Goal: Information Seeking & Learning: Learn about a topic

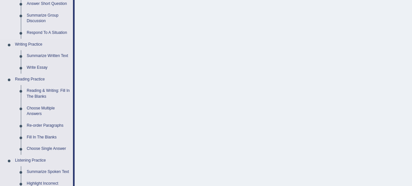
scroll to position [118, 0]
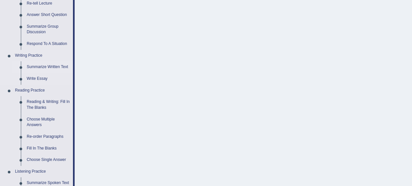
click at [56, 66] on link "Summarize Written Text" at bounding box center [48, 67] width 49 height 12
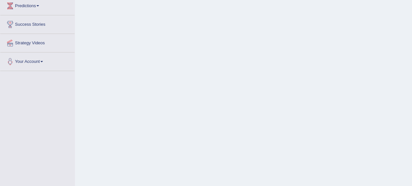
scroll to position [119, 0]
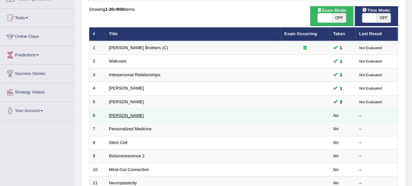
click at [140, 114] on link "[PERSON_NAME]" at bounding box center [126, 115] width 35 height 5
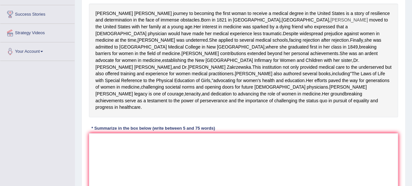
scroll to position [126, 0]
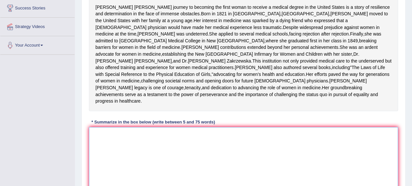
click at [119, 175] on textarea at bounding box center [243, 158] width 309 height 63
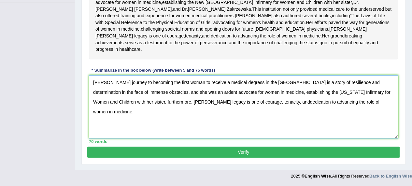
scroll to position [183, 0]
click at [289, 131] on textarea "[PERSON_NAME] journey to becoming the first woman to receive a medical degress …" at bounding box center [243, 106] width 309 height 63
click at [113, 138] on textarea "[PERSON_NAME] journey to becoming the first woman to receive a medical degress …" at bounding box center [243, 106] width 309 height 63
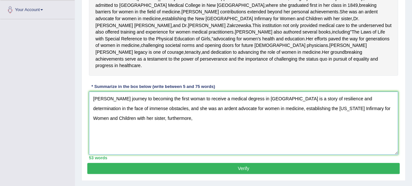
scroll to position [161, 0]
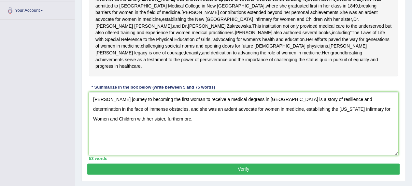
click at [302, 37] on div "[PERSON_NAME] journey to becoming the first woman to receive a medical degree i…" at bounding box center [243, 20] width 309 height 114
drag, startPoint x: 302, startPoint y: 37, endPoint x: 237, endPoint y: 57, distance: 67.4
click at [237, 57] on div "[PERSON_NAME] journey to becoming the first woman to receive a medical degree i…" at bounding box center [243, 20] width 309 height 114
drag, startPoint x: 97, startPoint y: 43, endPoint x: 268, endPoint y: 50, distance: 170.9
click at [268, 50] on div "Elizabeth Blackwell's journey to becoming the first woman to receive a medical …" at bounding box center [243, 20] width 309 height 114
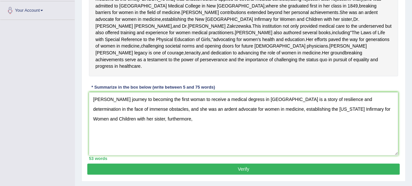
drag, startPoint x: 304, startPoint y: 37, endPoint x: 303, endPoint y: 48, distance: 10.1
click at [303, 48] on div "Elizabeth Blackwell's journey to becoming the first woman to receive a medical …" at bounding box center [243, 20] width 309 height 114
click at [302, 37] on div "Elizabeth Blackwell's journey to becoming the first woman to receive a medical …" at bounding box center [243, 20] width 309 height 114
drag, startPoint x: 302, startPoint y: 37, endPoint x: 285, endPoint y: 54, distance: 24.9
click at [285, 54] on div "Elizabeth Blackwell's journey to becoming the first woman to receive a medical …" at bounding box center [243, 20] width 309 height 114
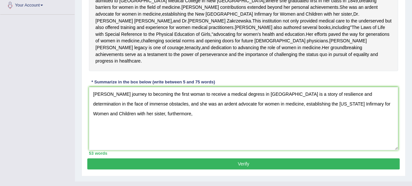
scroll to position [166, 0]
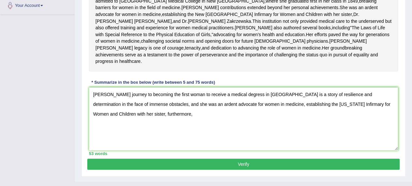
drag, startPoint x: 304, startPoint y: 32, endPoint x: 251, endPoint y: 109, distance: 93.0
click at [251, 109] on div "Instructions: Read the passage below and summarize it using one sentence. Type …" at bounding box center [243, 39] width 312 height 239
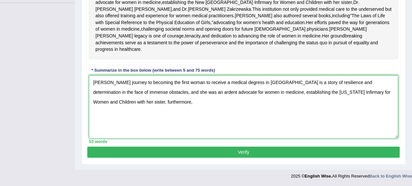
click at [173, 105] on textarea "Elizabeth Blackwell's journey to becoming the first woman to receive a medical …" at bounding box center [243, 106] width 309 height 63
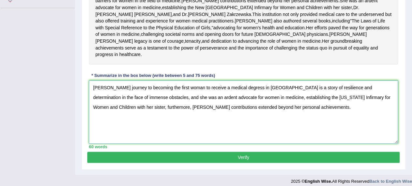
scroll to position [173, 0]
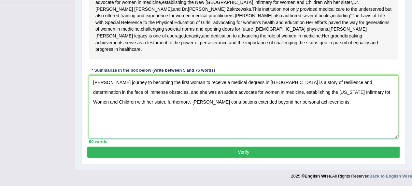
type textarea "Elizabeth Blackwell's journey to becoming the first woman to receive a medical …"
click at [248, 153] on button "Verify" at bounding box center [243, 152] width 312 height 11
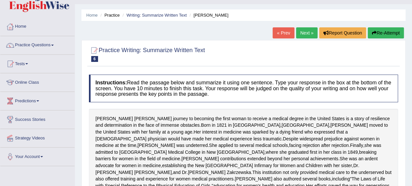
scroll to position [0, 0]
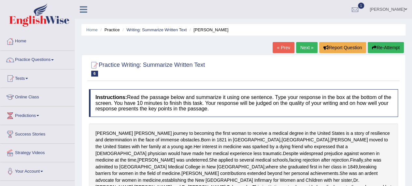
click at [306, 48] on link "Next »" at bounding box center [307, 47] width 22 height 11
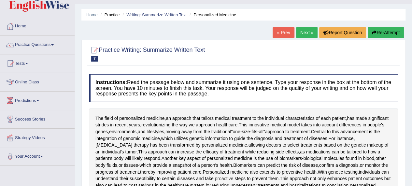
scroll to position [14, 0]
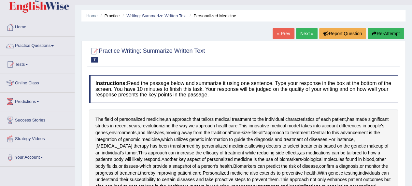
click at [307, 35] on link "Next »" at bounding box center [307, 33] width 22 height 11
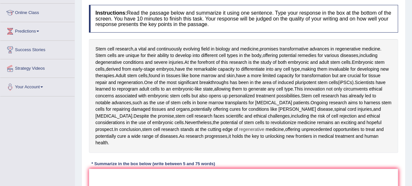
scroll to position [92, 0]
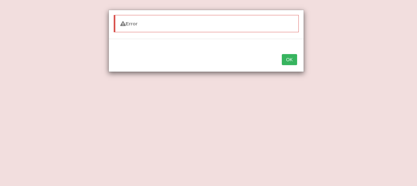
type textarea "Stem cell research, a vital and continuously evolving field in biology and medi…"
click at [283, 58] on button "OK" at bounding box center [289, 59] width 15 height 11
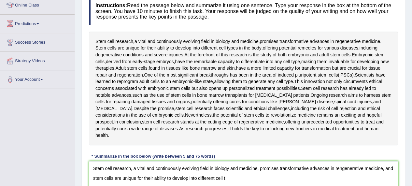
scroll to position [99, 0]
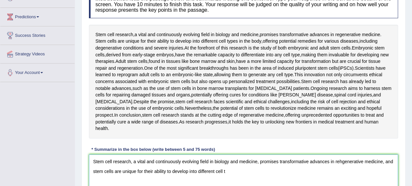
click at [227, 163] on textarea "Stem cell research, a vital and continuously evolving field in biology and medi…" at bounding box center [243, 185] width 309 height 63
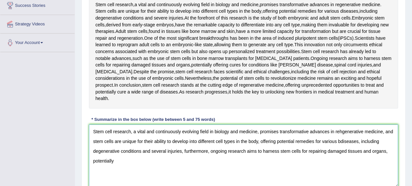
scroll to position [127, 0]
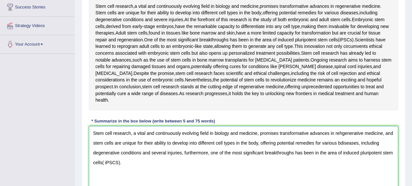
click at [341, 126] on textarea "Stem cell research, a vital and continuously evolving field in biology and medi…" at bounding box center [243, 157] width 309 height 63
click at [341, 135] on textarea "Stem cell research, a vital and continuously evolving field in biology and medi…" at bounding box center [243, 157] width 309 height 63
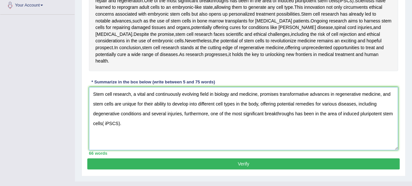
scroll to position [169, 0]
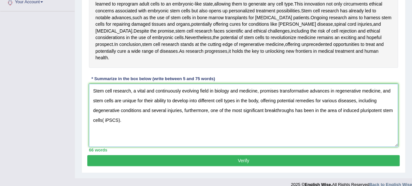
type textarea "Stem cell research, a vital and continuously evolving field in biology and medi…"
click at [235, 155] on button "Verify" at bounding box center [243, 160] width 312 height 11
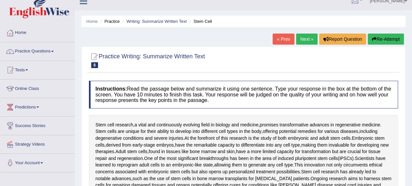
scroll to position [23, 0]
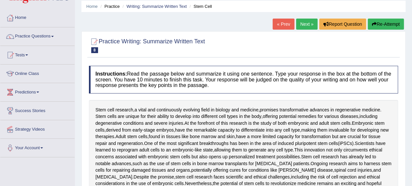
click at [303, 22] on link "Next »" at bounding box center [307, 24] width 22 height 11
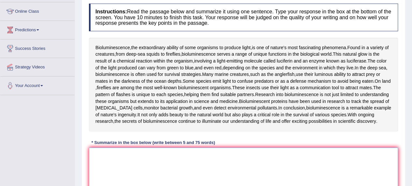
click at [123, 176] on textarea at bounding box center [243, 179] width 309 height 63
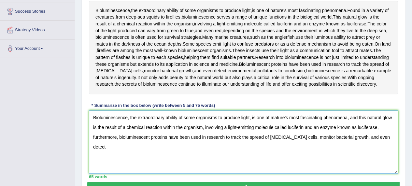
scroll to position [123, 0]
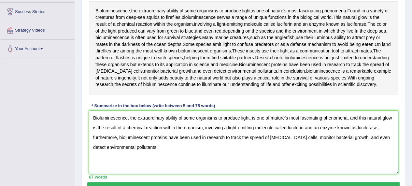
click at [111, 135] on textarea "Bioluminescence, the extraordinary ability of some organisms to produce light, …" at bounding box center [243, 142] width 309 height 63
click at [274, 123] on textarea "Bioluminescence, the extraordinary ability of some organisms to produce light, …" at bounding box center [243, 142] width 309 height 63
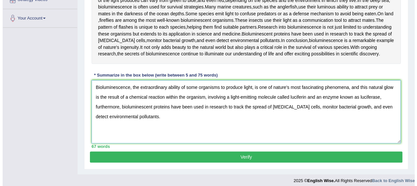
scroll to position [153, 0]
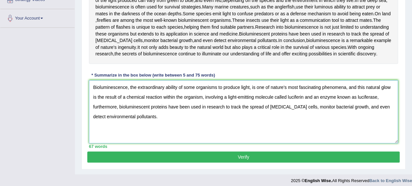
type textarea "Bioluminescence, the extraordinary ability of some organisms to produce light, …"
click at [276, 163] on button "Verify" at bounding box center [243, 157] width 312 height 11
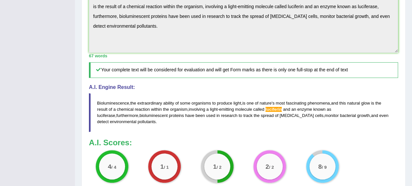
scroll to position [234, 0]
click at [272, 112] on span "luciferin" at bounding box center [274, 109] width 17 height 5
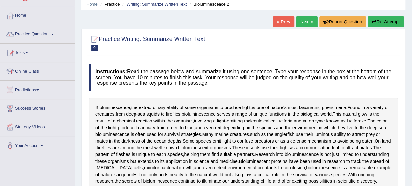
scroll to position [20, 0]
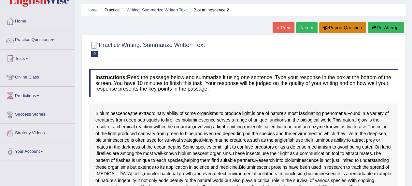
click at [327, 27] on button "Report Question" at bounding box center [342, 27] width 47 height 11
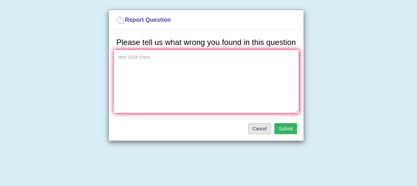
click at [264, 128] on button "Cancel" at bounding box center [259, 128] width 23 height 11
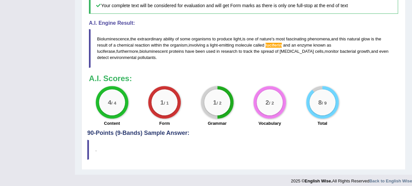
scroll to position [302, 0]
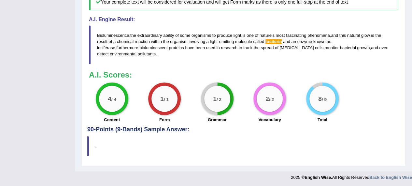
click at [221, 109] on div "1 / 2" at bounding box center [217, 99] width 26 height 26
click at [221, 103] on div "1 / 2" at bounding box center [217, 99] width 26 height 26
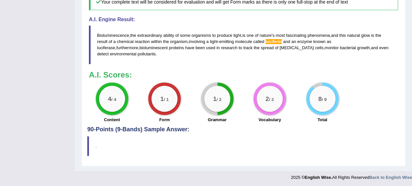
click at [271, 44] on span "luciferin" at bounding box center [274, 41] width 17 height 5
click at [277, 50] on blockquote "Bioluminescence , the extraordinary ability of some organisms to produce light …" at bounding box center [243, 44] width 309 height 38
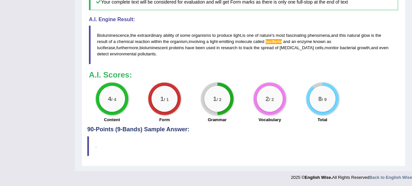
click at [277, 50] on blockquote "Bioluminescence , the extraordinary ability of some organisms to produce light …" at bounding box center [243, 44] width 309 height 38
click at [276, 44] on span "luciferin" at bounding box center [274, 41] width 17 height 5
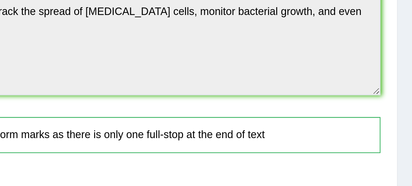
scroll to position [140, 0]
